Goal: Information Seeking & Learning: Check status

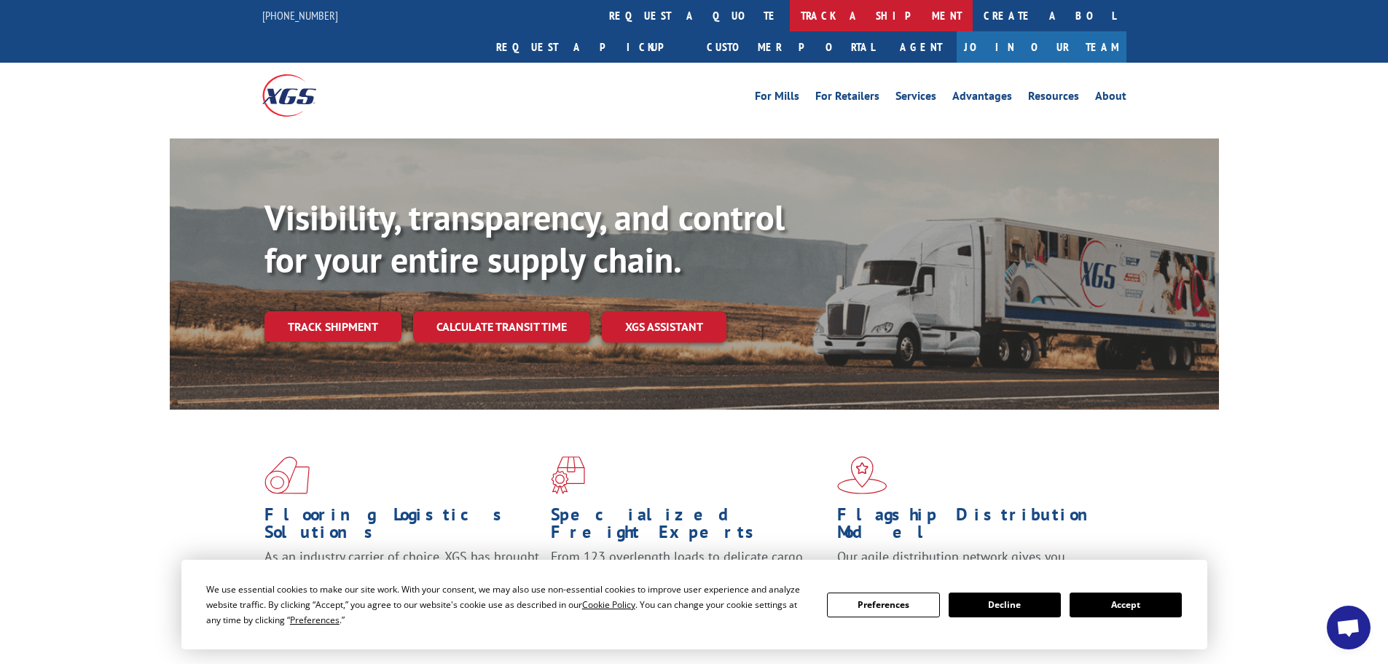
click at [790, 16] on link "track a shipment" at bounding box center [881, 15] width 183 height 31
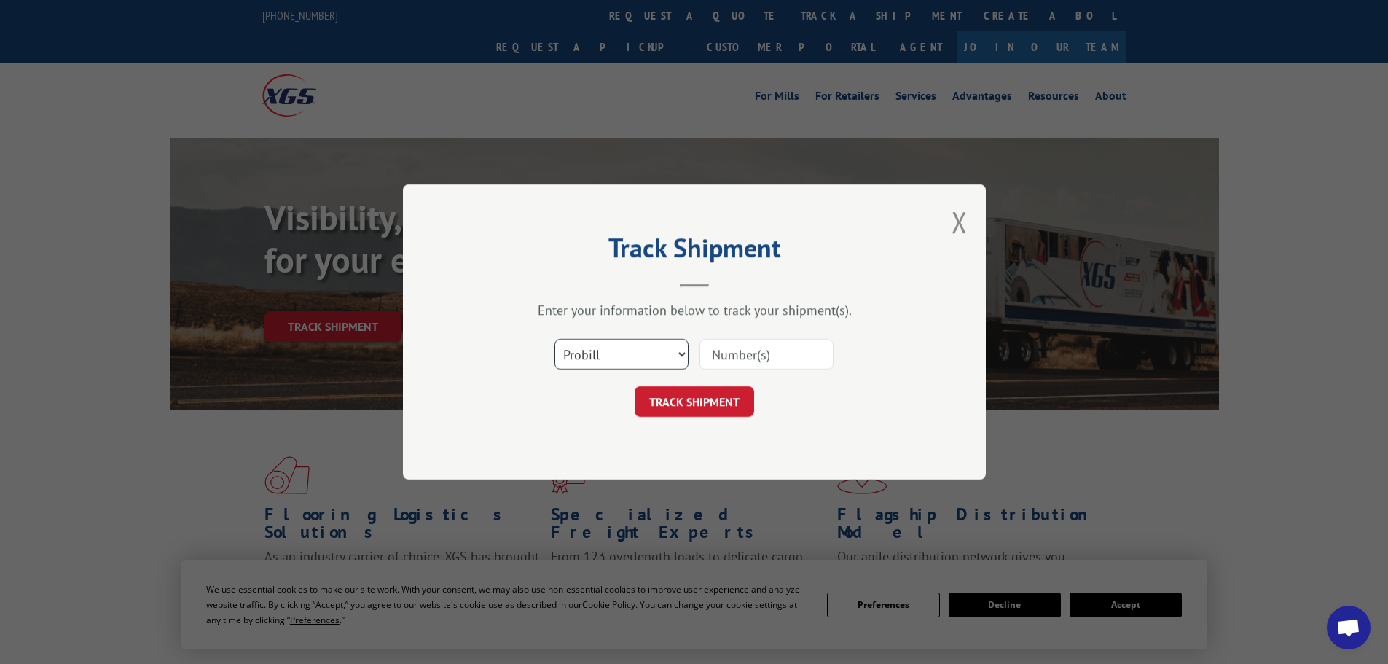
click at [626, 361] on select "Select category... Probill BOL PO" at bounding box center [622, 354] width 134 height 31
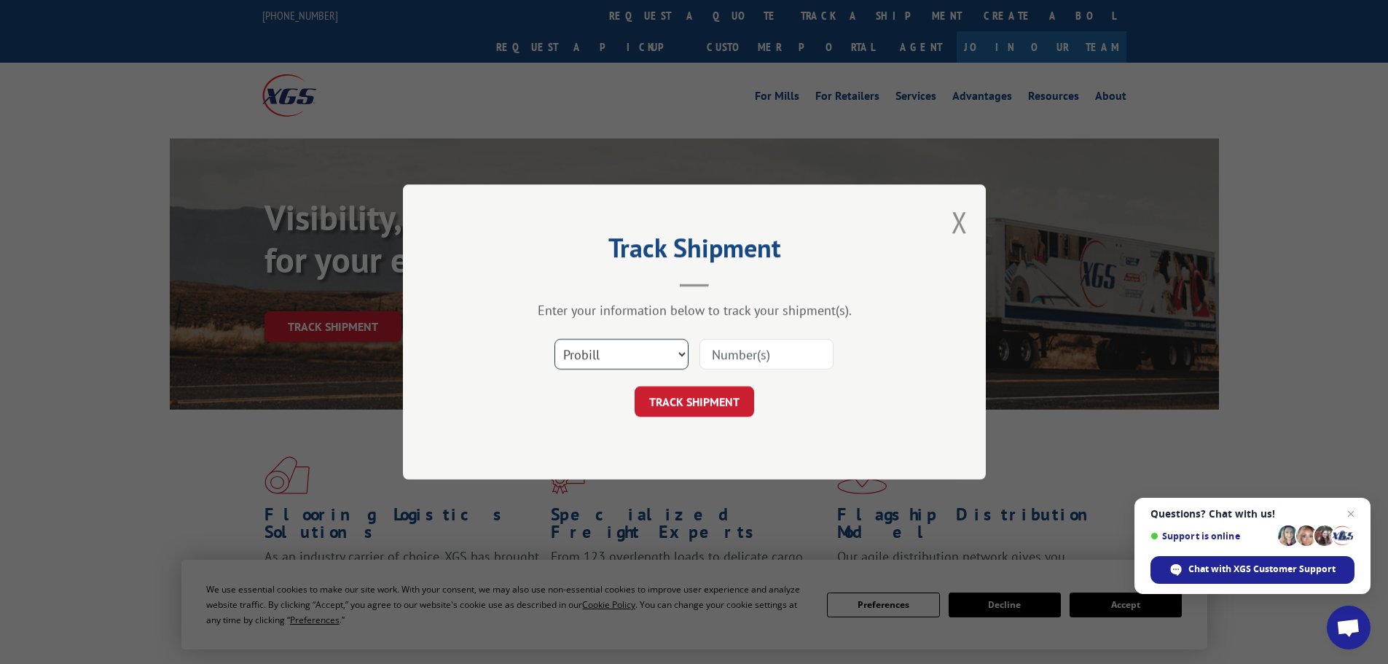
select select "po"
click at [555, 339] on select "Select category... Probill BOL PO" at bounding box center [622, 354] width 134 height 31
click at [728, 356] on input at bounding box center [767, 354] width 134 height 31
paste input "06514858"
type input "06514858"
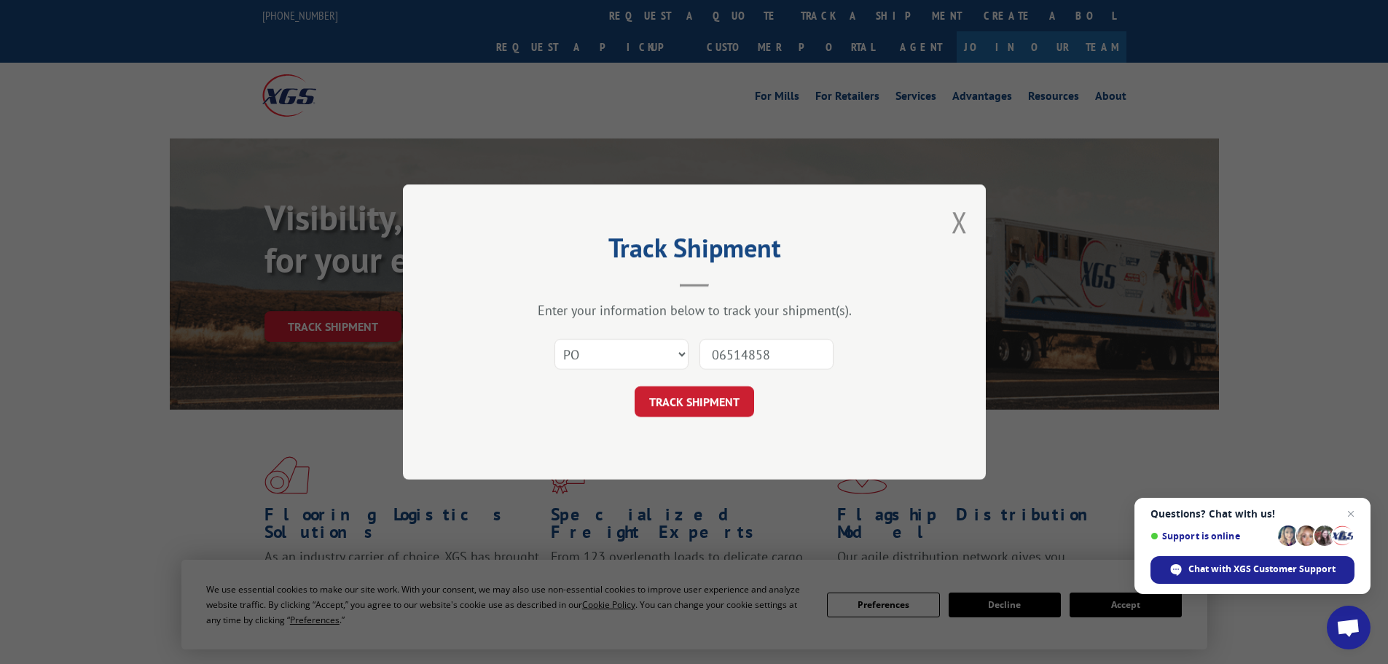
click at [706, 419] on div "Track Shipment Enter your information below to track your shipment(s). Select c…" at bounding box center [694, 331] width 583 height 295
click at [706, 409] on button "TRACK SHIPMENT" at bounding box center [695, 401] width 120 height 31
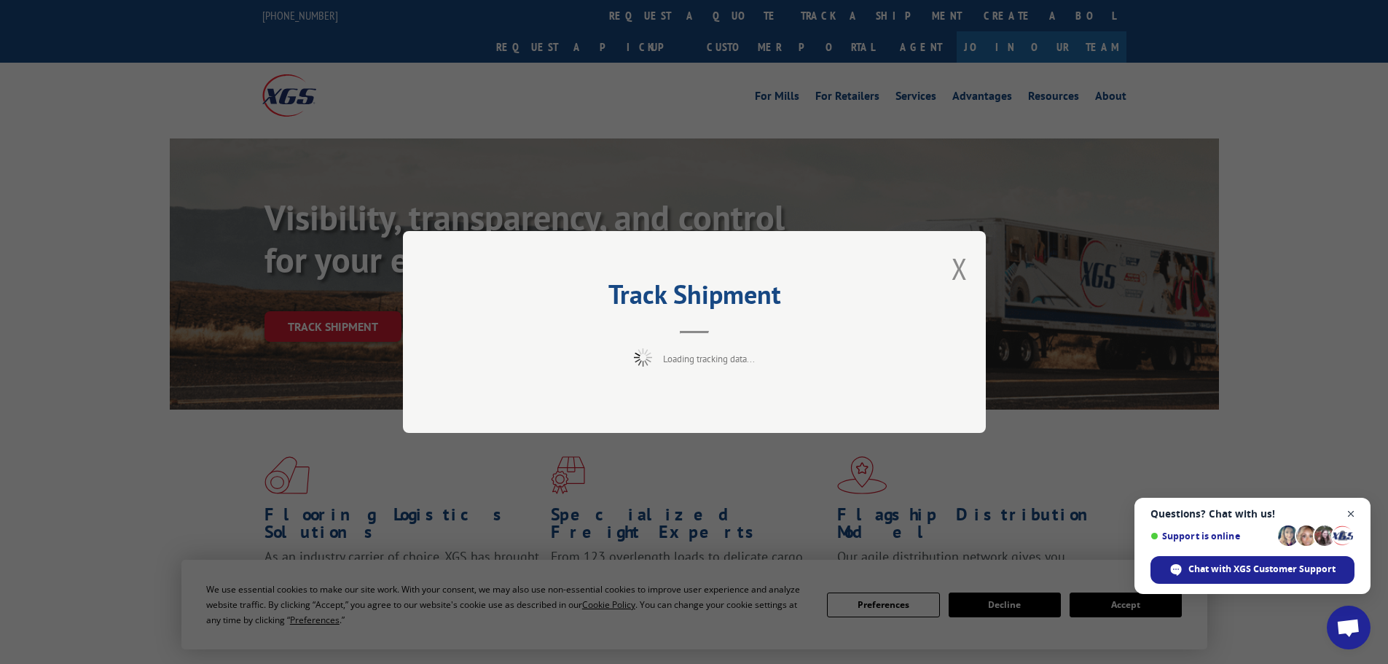
click at [1355, 510] on span "Open chat" at bounding box center [1352, 514] width 18 height 18
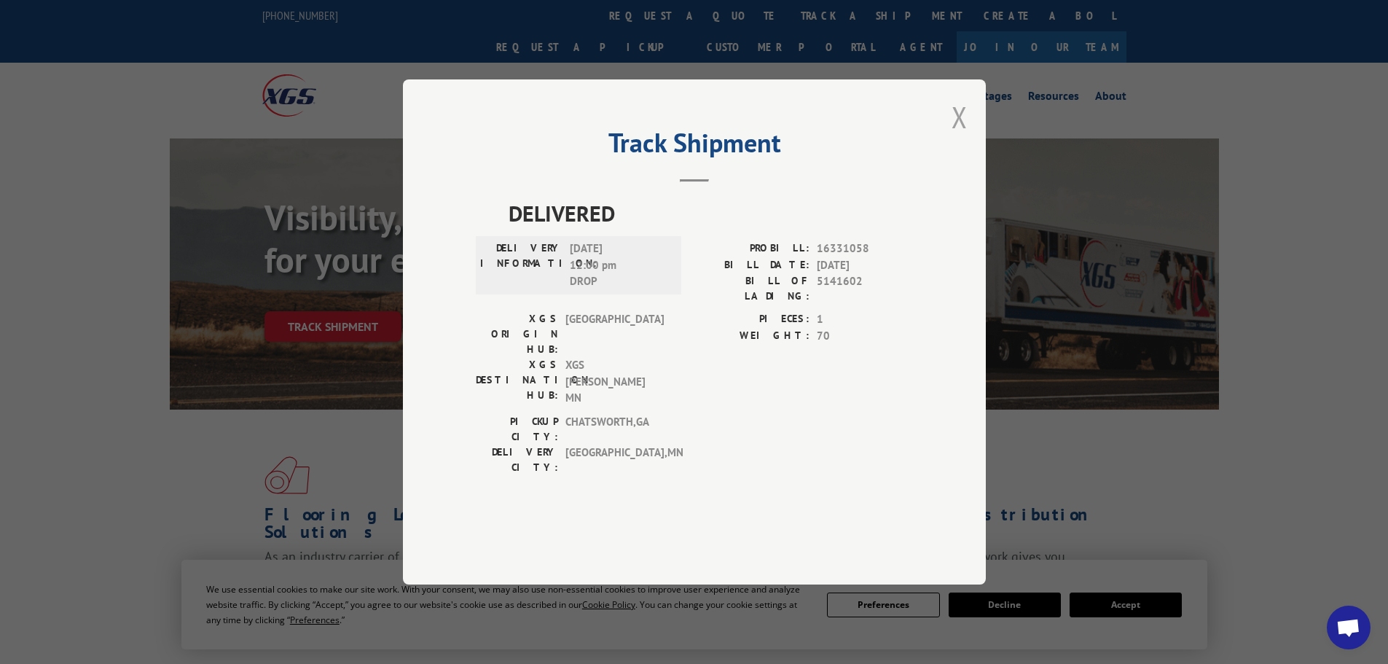
click at [956, 136] on button "Close modal" at bounding box center [960, 117] width 16 height 39
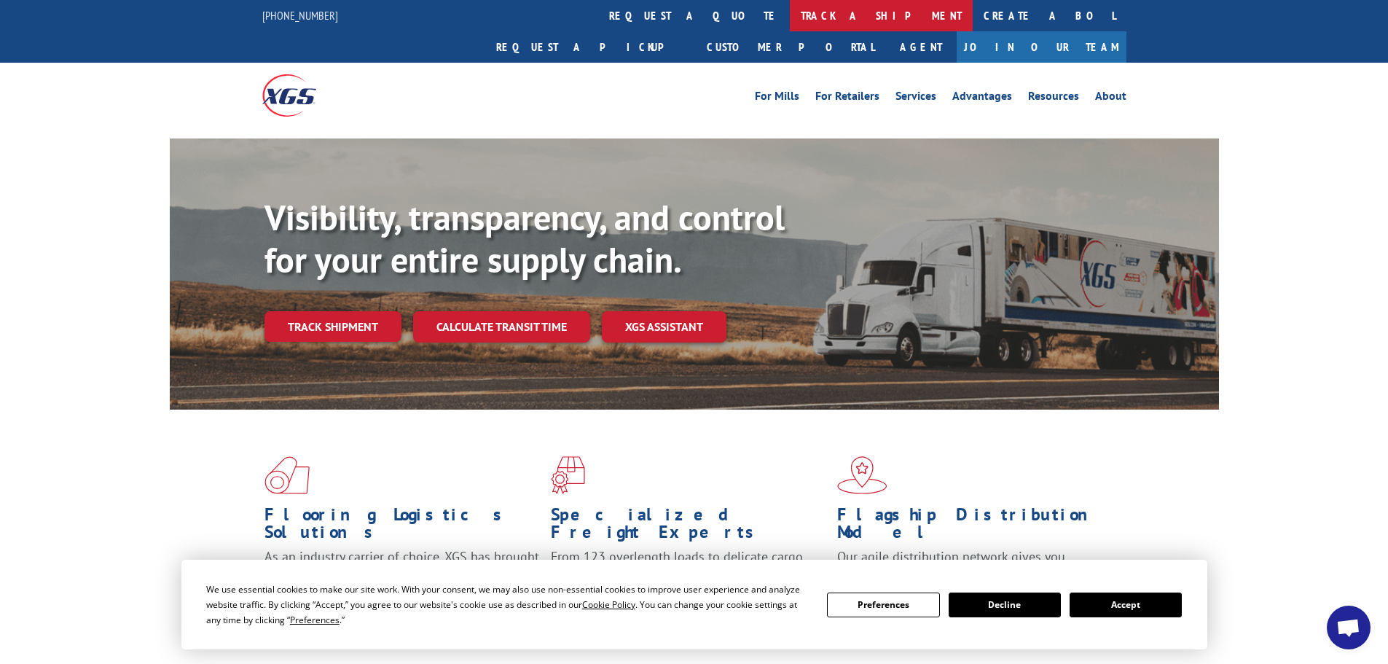
click at [790, 11] on link "track a shipment" at bounding box center [881, 15] width 183 height 31
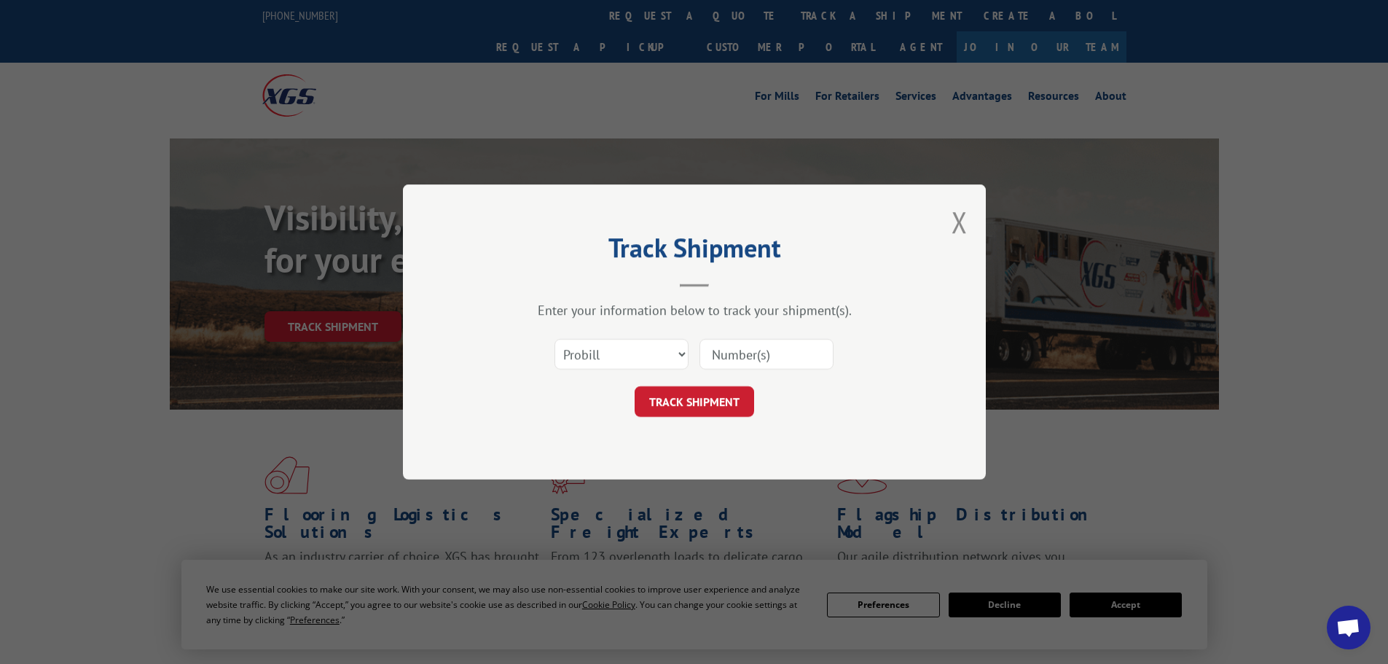
click at [719, 353] on input at bounding box center [767, 354] width 134 height 31
paste input "6012970"
type input "6012970"
click at [722, 391] on button "TRACK SHIPMENT" at bounding box center [695, 401] width 120 height 31
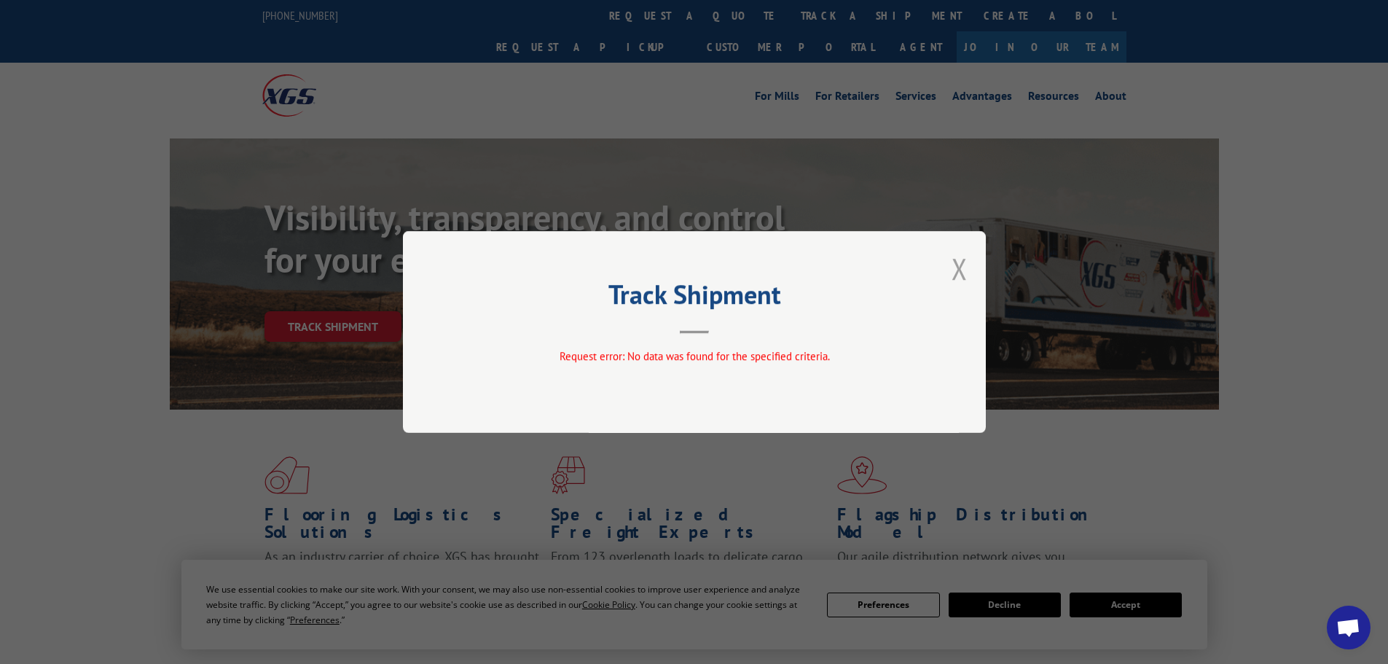
click at [964, 269] on button "Close modal" at bounding box center [960, 268] width 16 height 39
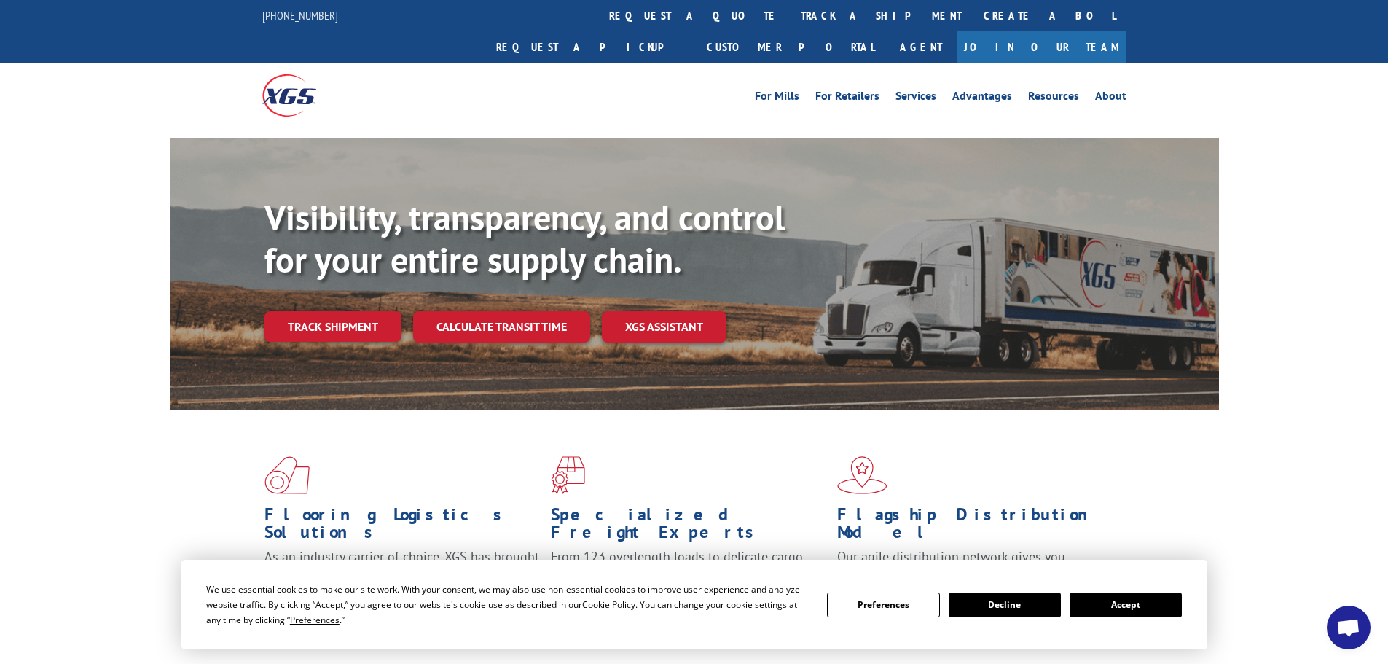
click at [790, 26] on link "track a shipment" at bounding box center [881, 15] width 183 height 31
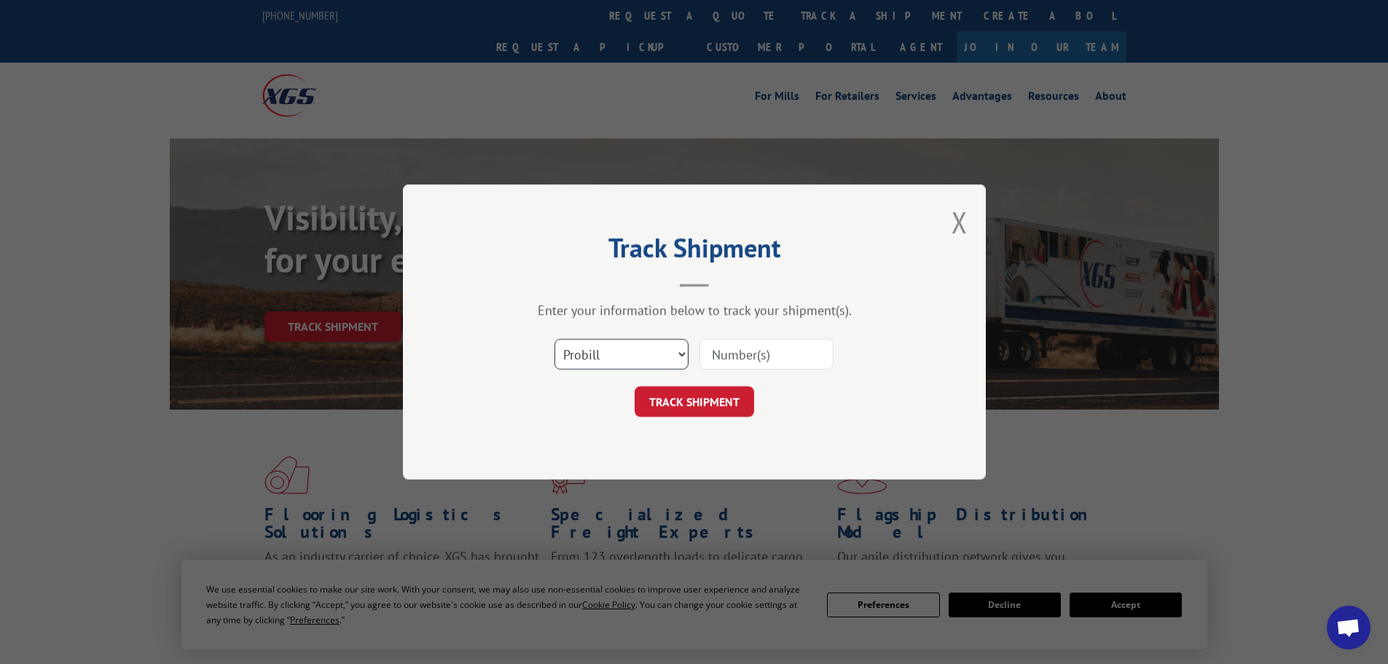
click at [643, 351] on select "Select category... Probill BOL PO" at bounding box center [622, 354] width 134 height 31
select select "po"
click at [555, 339] on select "Select category... Probill BOL PO" at bounding box center [622, 354] width 134 height 31
click at [737, 362] on input at bounding box center [767, 354] width 134 height 31
paste input "06514996"
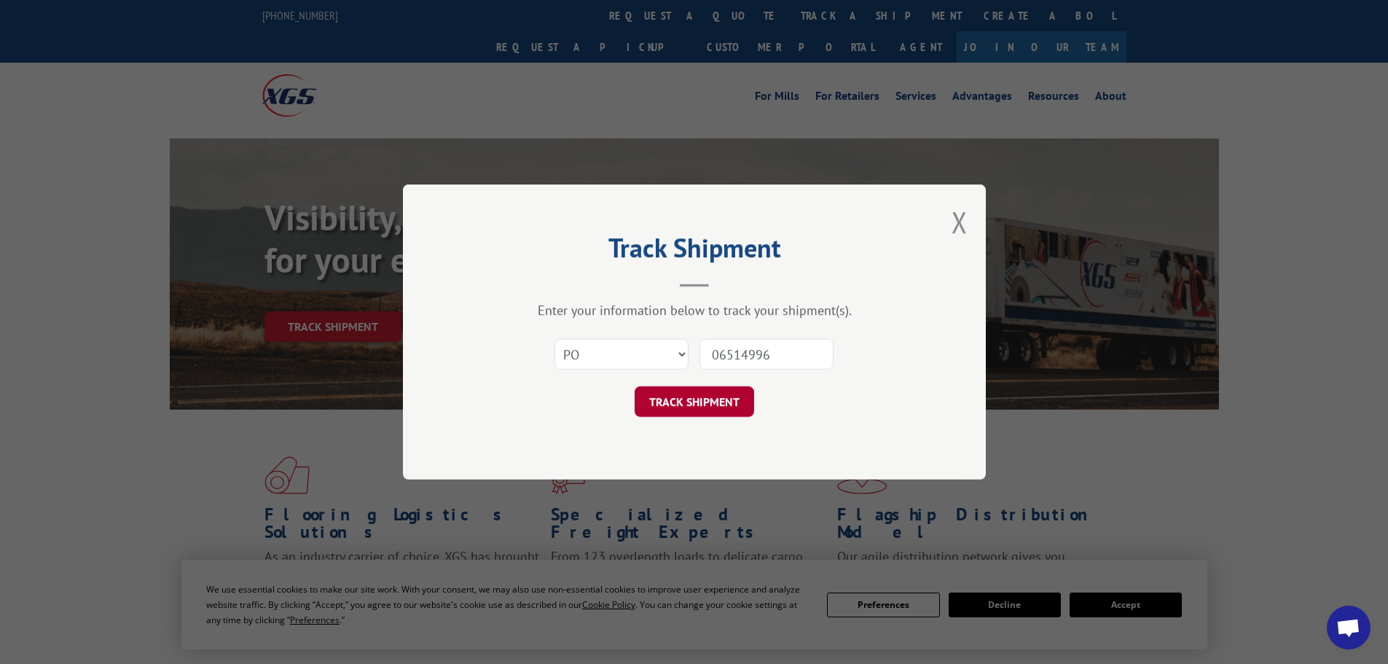
type input "06514996"
click at [730, 403] on button "TRACK SHIPMENT" at bounding box center [695, 401] width 120 height 31
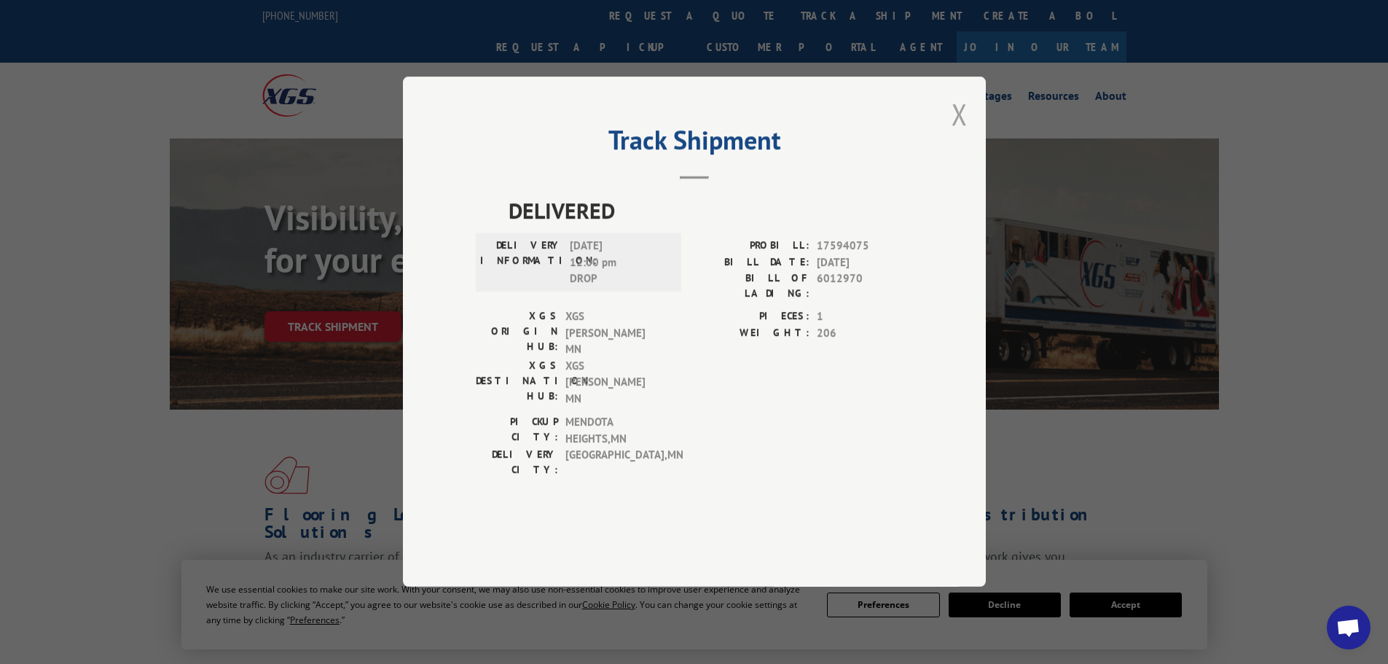
click at [961, 133] on button "Close modal" at bounding box center [960, 114] width 16 height 39
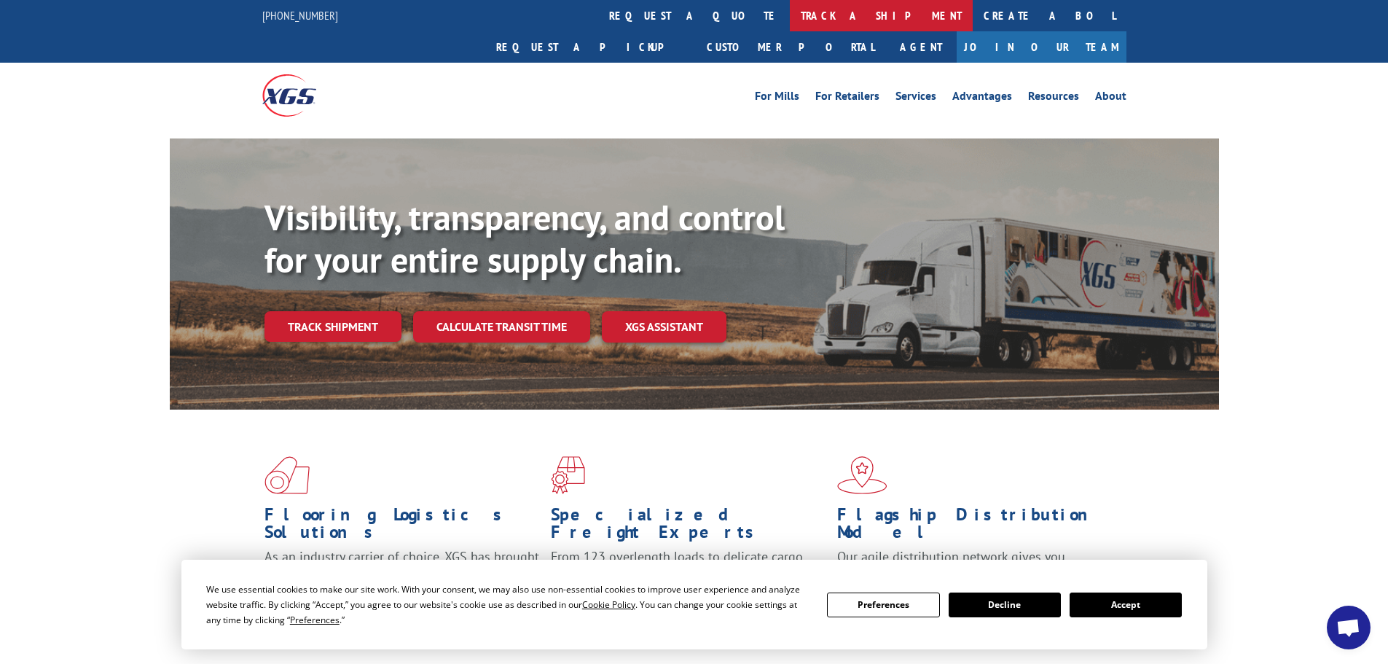
click at [790, 12] on link "track a shipment" at bounding box center [881, 15] width 183 height 31
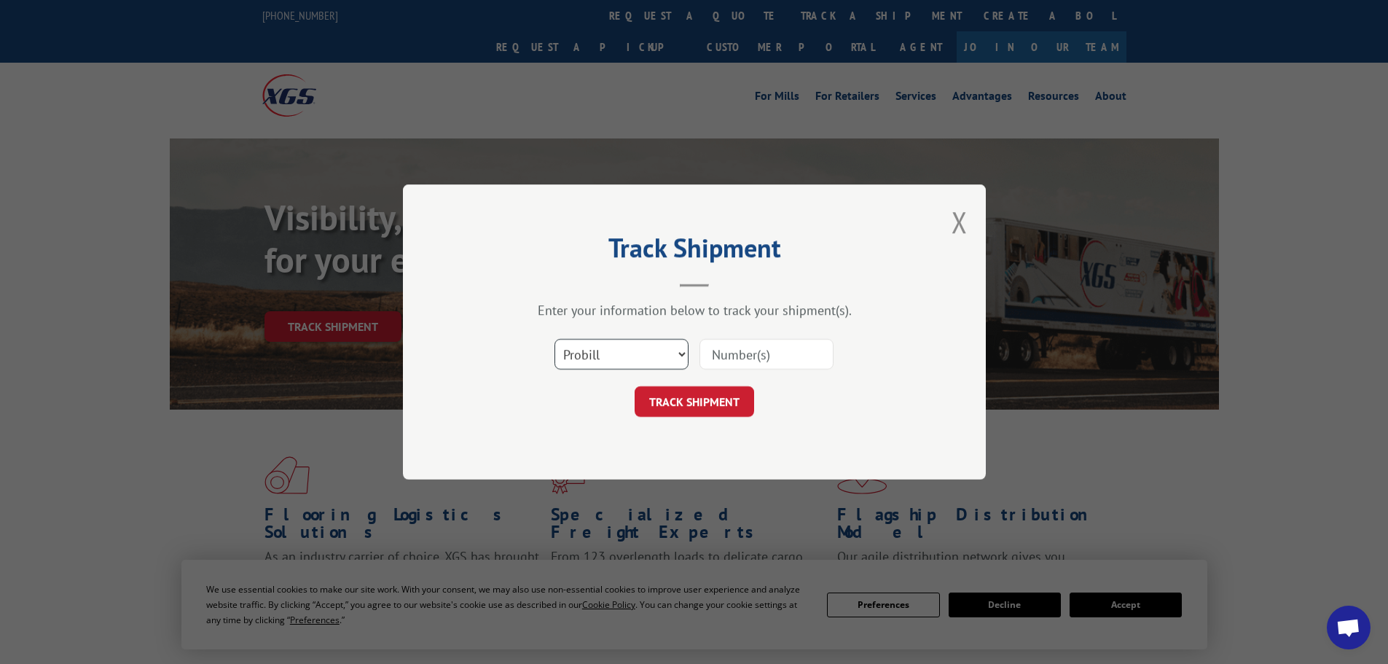
click at [644, 361] on select "Select category... Probill BOL PO" at bounding box center [622, 354] width 134 height 31
select select "po"
click at [555, 339] on select "Select category... Probill BOL PO" at bounding box center [622, 354] width 134 height 31
click at [710, 359] on input at bounding box center [767, 354] width 134 height 31
paste input "06514967"
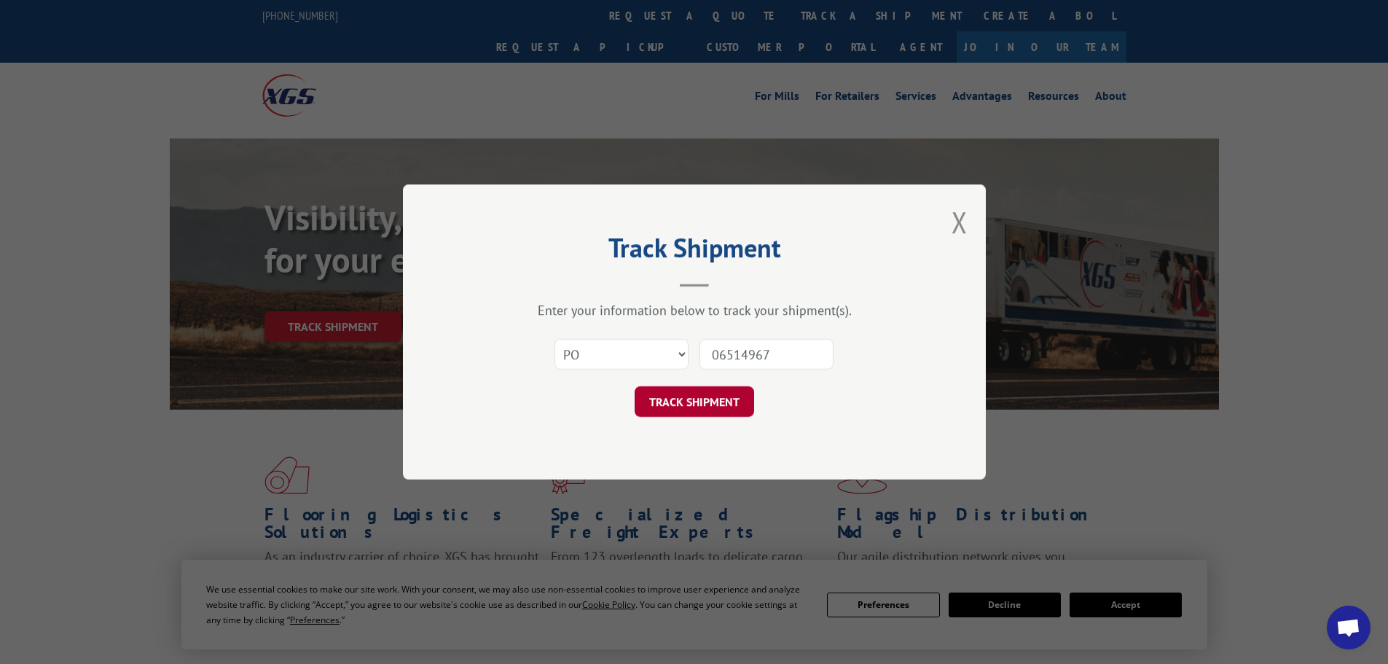
type input "06514967"
click at [730, 387] on button "TRACK SHIPMENT" at bounding box center [695, 401] width 120 height 31
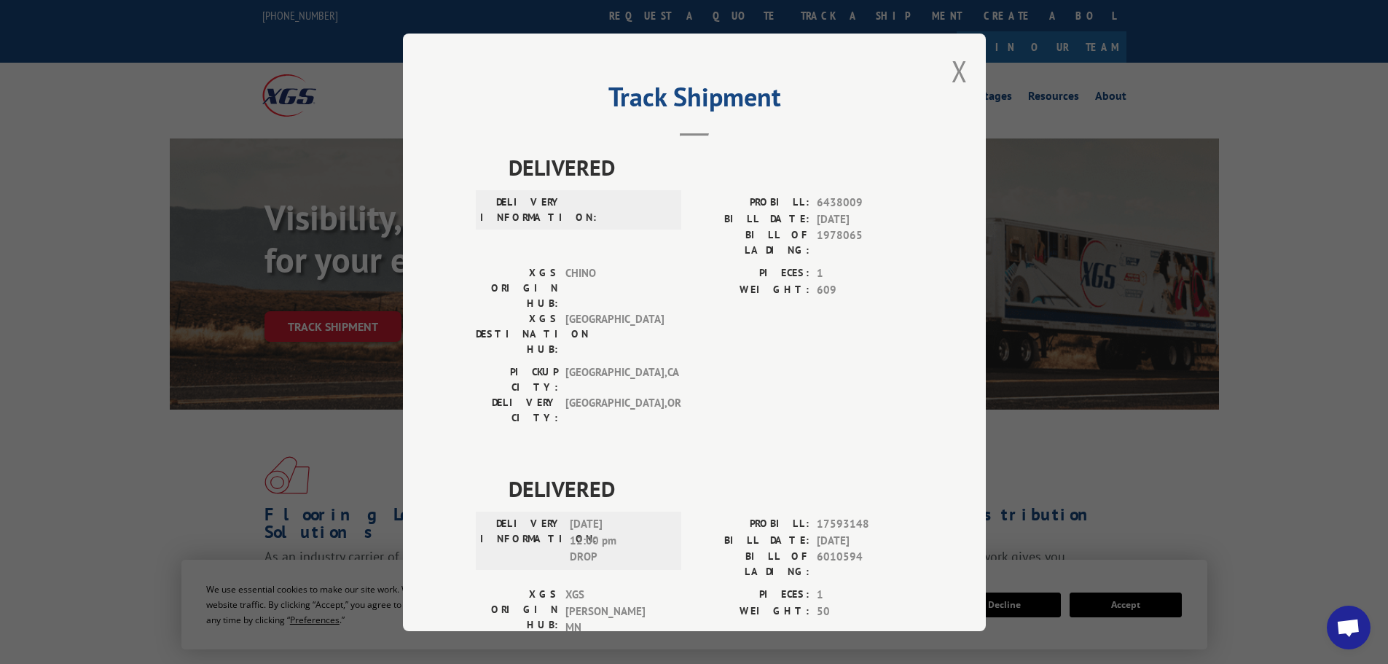
click at [963, 69] on div "Track Shipment DELIVERED DELIVERY INFORMATION: PROBILL: 6438009 BILL DATE: [DAT…" at bounding box center [694, 333] width 583 height 598
click at [953, 69] on button "Close modal" at bounding box center [960, 71] width 16 height 39
